Goal: Transaction & Acquisition: Obtain resource

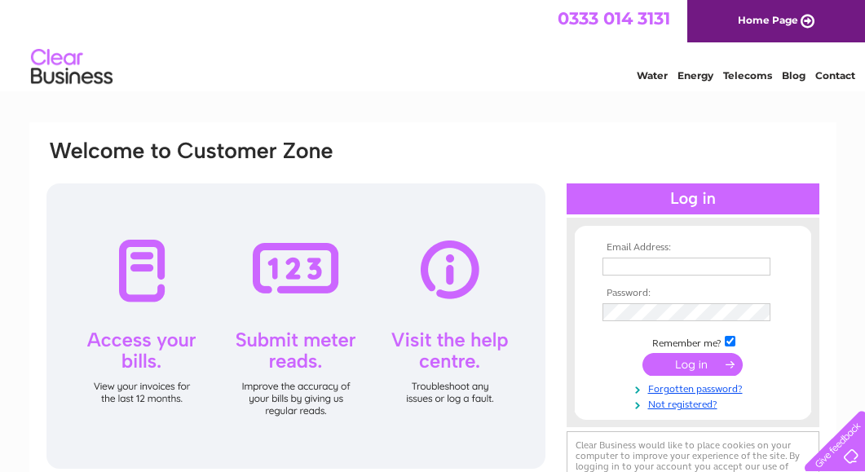
type input "accounts@luxury-leisure.co.uk"
click at [715, 364] on input "submit" at bounding box center [693, 364] width 100 height 23
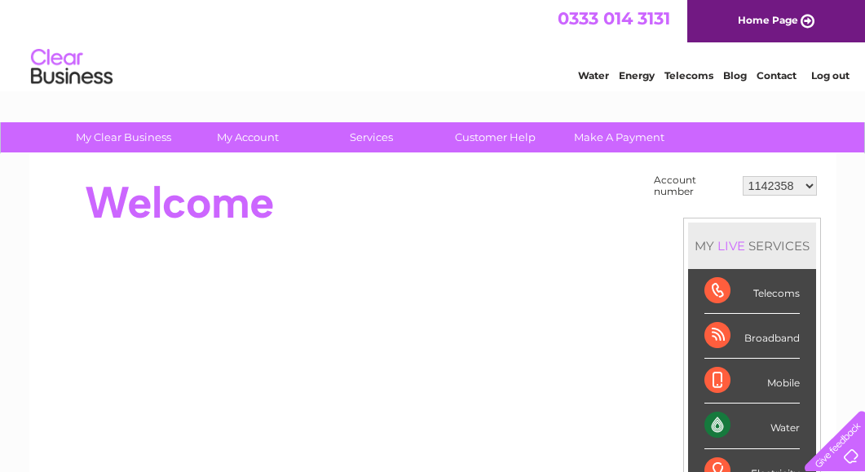
click at [807, 197] on td "1142358 30298763 30300844" at bounding box center [780, 185] width 82 height 31
click at [809, 184] on select "1142358 30298763 30300844" at bounding box center [780, 186] width 74 height 20
select select "30298763"
click at [743, 176] on select "1142358 30298763 30300844" at bounding box center [780, 186] width 74 height 20
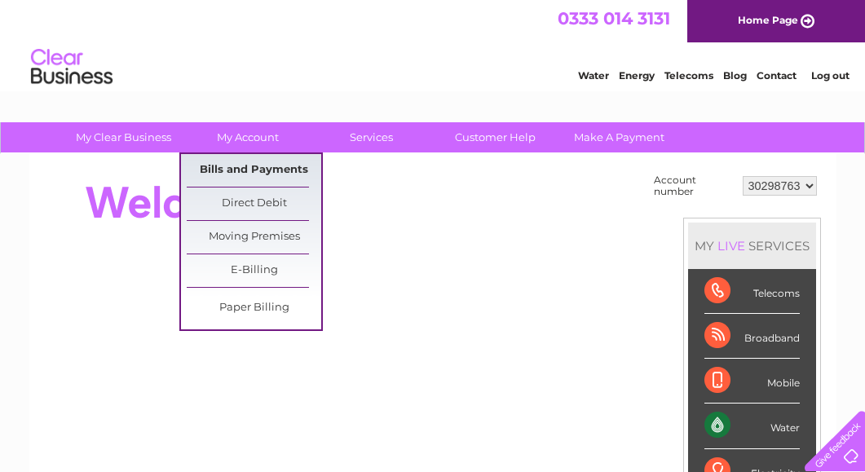
click at [255, 171] on link "Bills and Payments" at bounding box center [254, 170] width 135 height 33
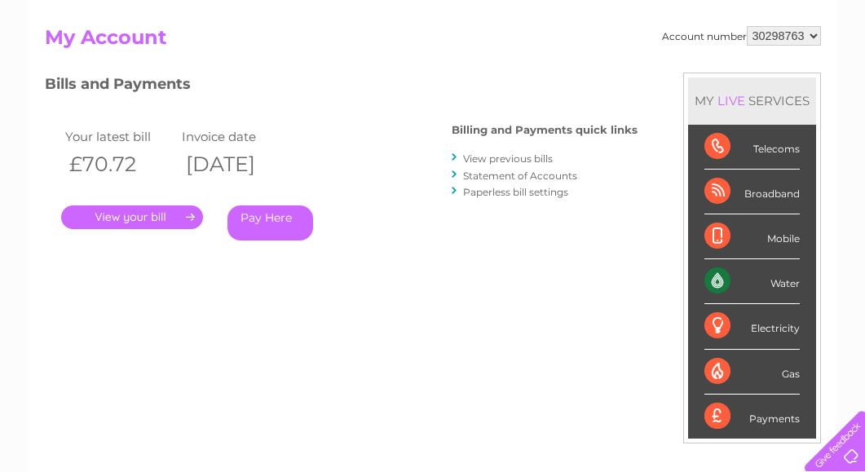
scroll to position [163, 0]
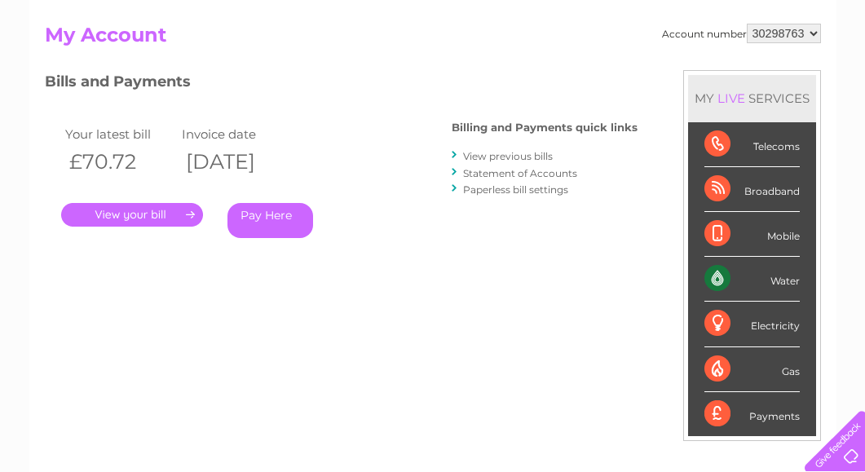
click at [489, 156] on link "View previous bills" at bounding box center [508, 156] width 90 height 12
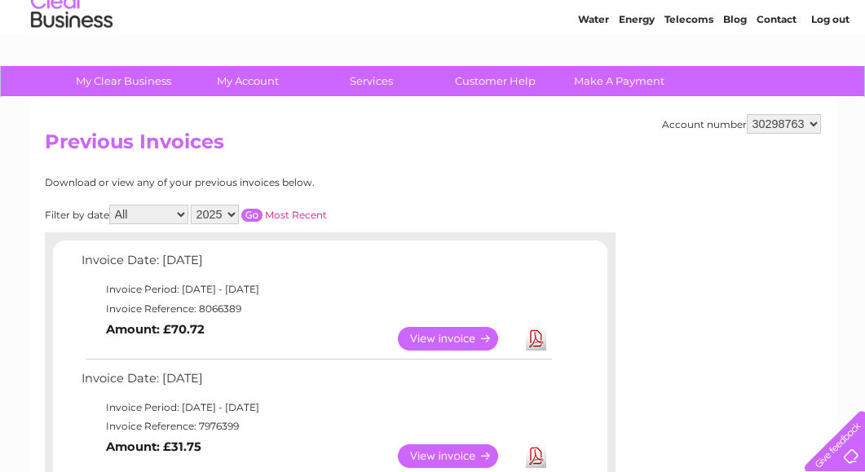
scroll to position [163, 0]
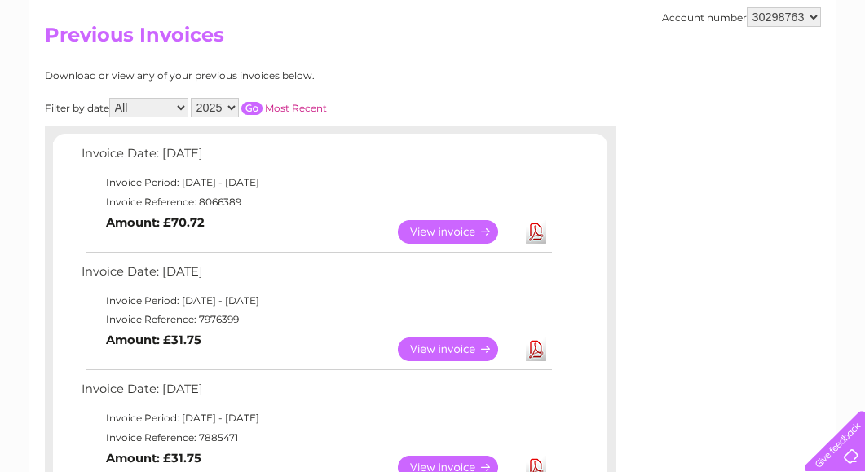
click at [466, 233] on link "View" at bounding box center [458, 232] width 120 height 24
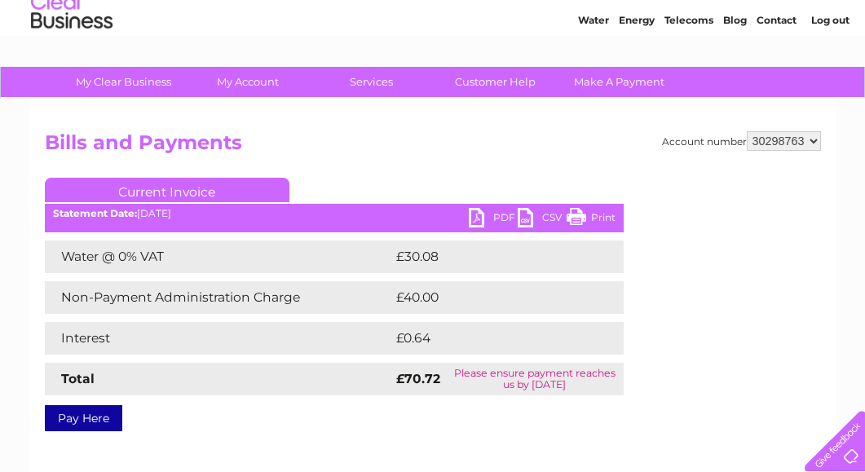
scroll to position [82, 0]
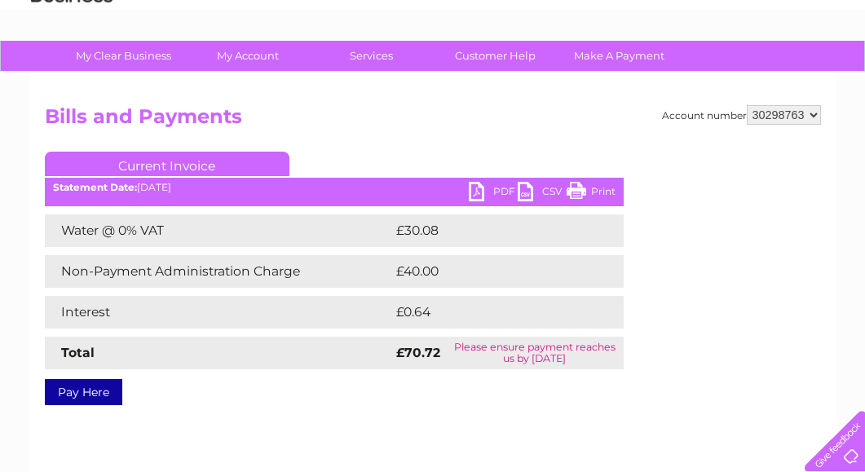
click at [484, 201] on link "PDF" at bounding box center [493, 194] width 49 height 24
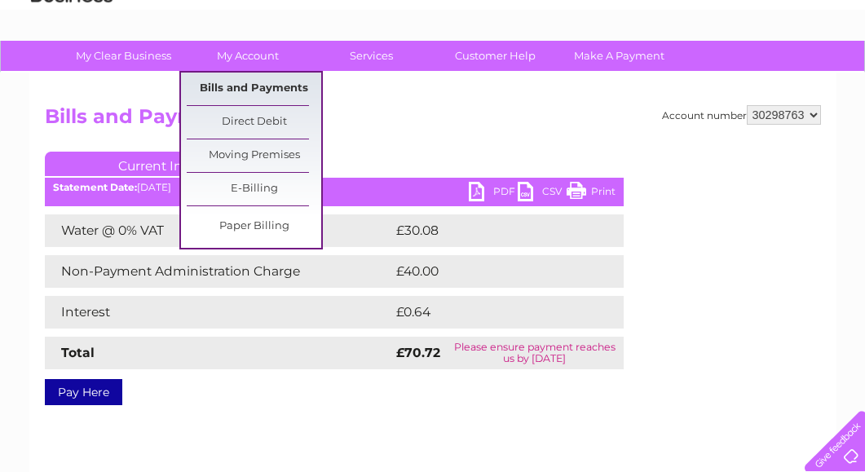
click at [300, 95] on link "Bills and Payments" at bounding box center [254, 89] width 135 height 33
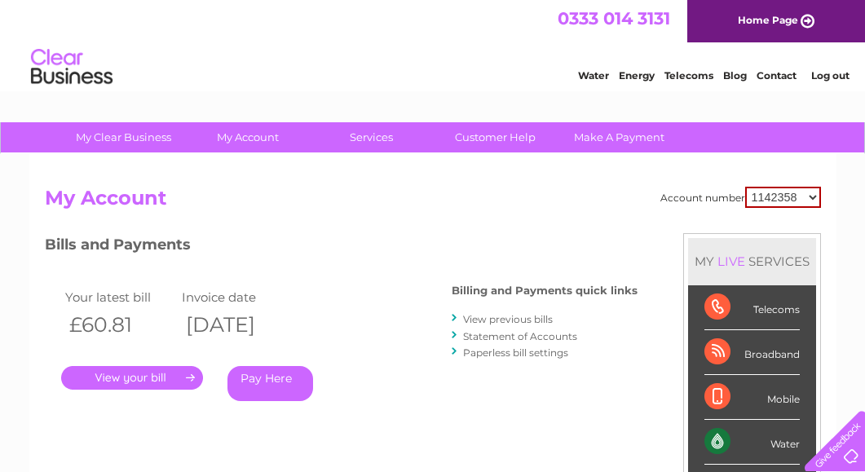
click at [520, 314] on link "View previous bills" at bounding box center [508, 319] width 90 height 12
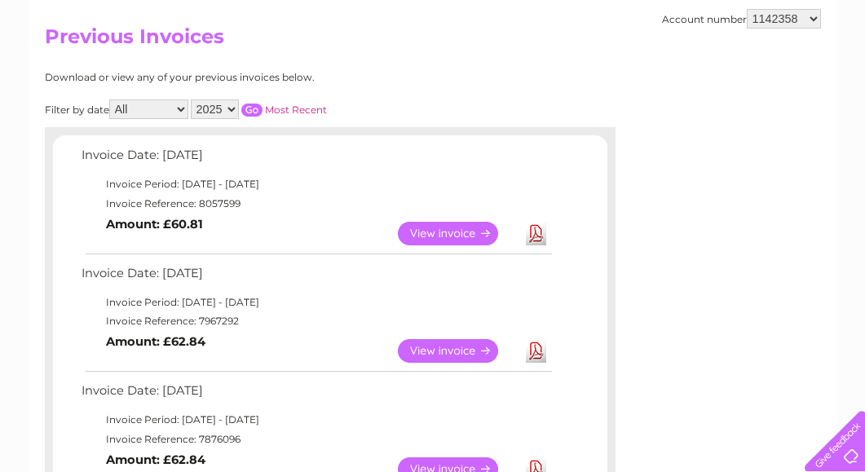
scroll to position [245, 0]
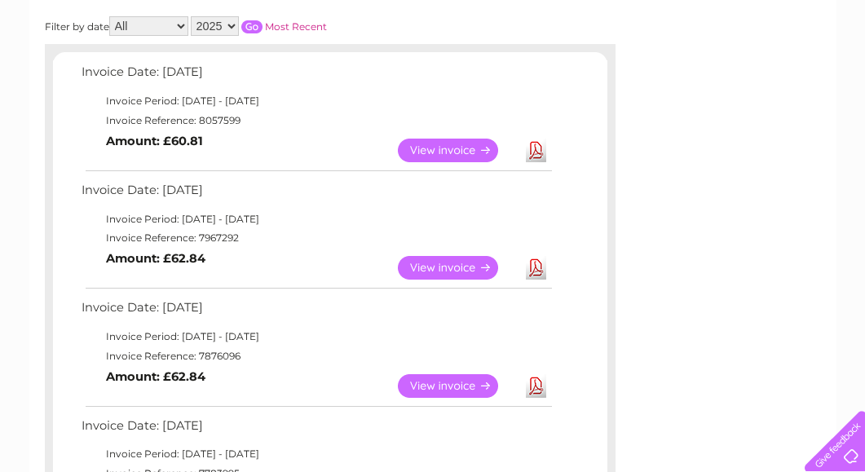
click at [459, 266] on link "View" at bounding box center [458, 268] width 120 height 24
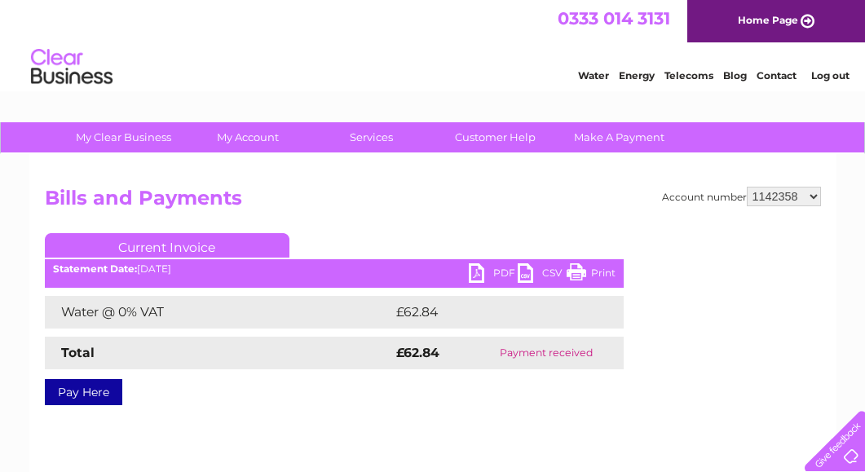
click at [497, 265] on link "PDF" at bounding box center [493, 275] width 49 height 24
